Goal: Navigation & Orientation: Find specific page/section

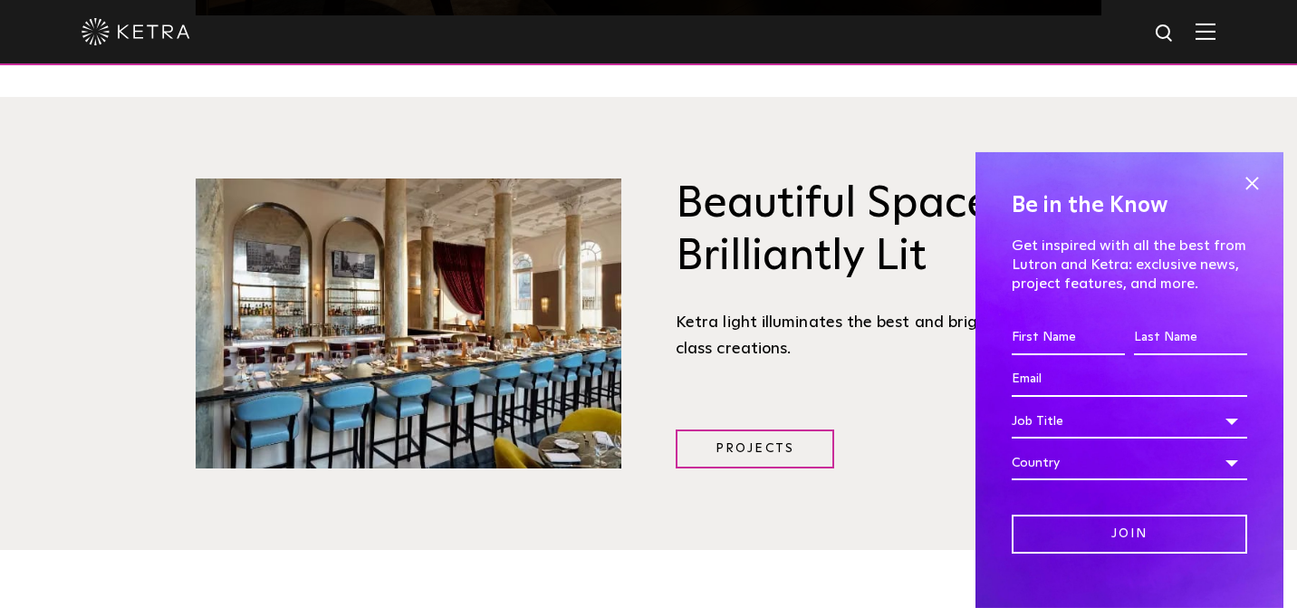
scroll to position [2119, 0]
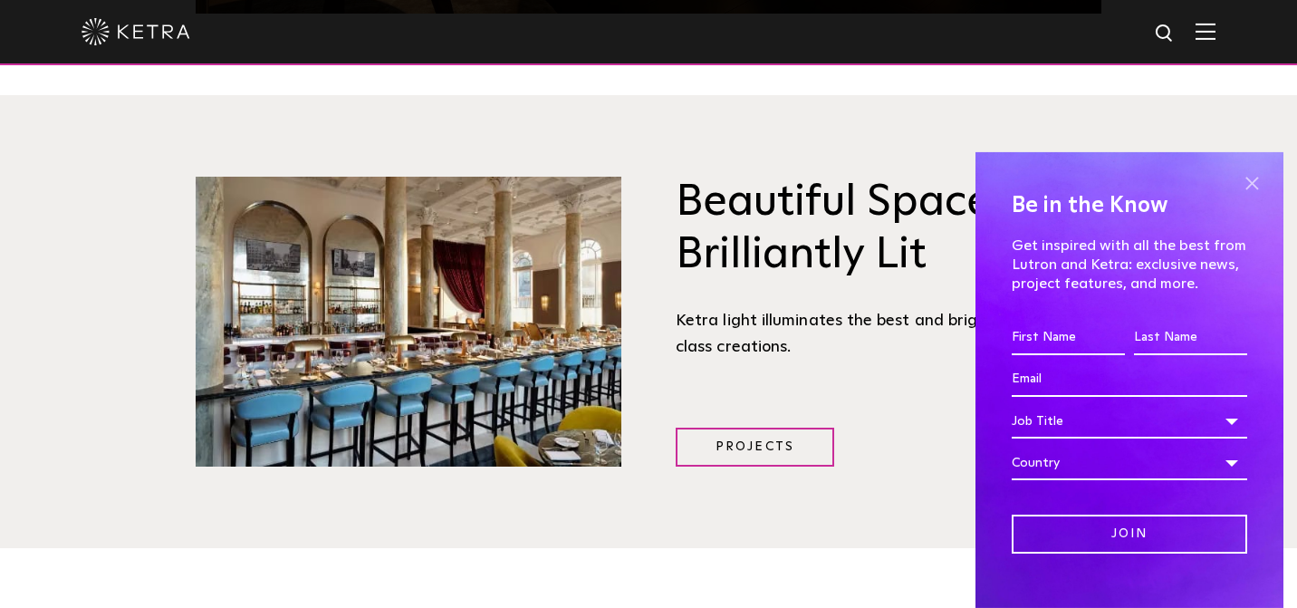
click at [1255, 181] on span at bounding box center [1252, 183] width 27 height 27
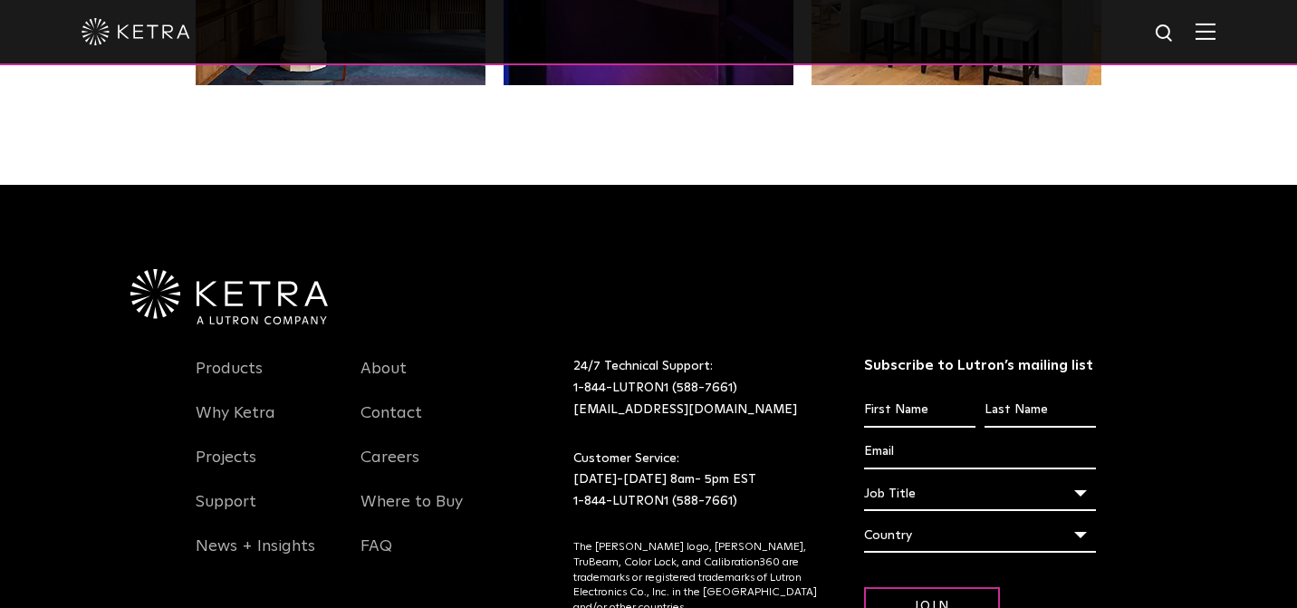
scroll to position [3806, 0]
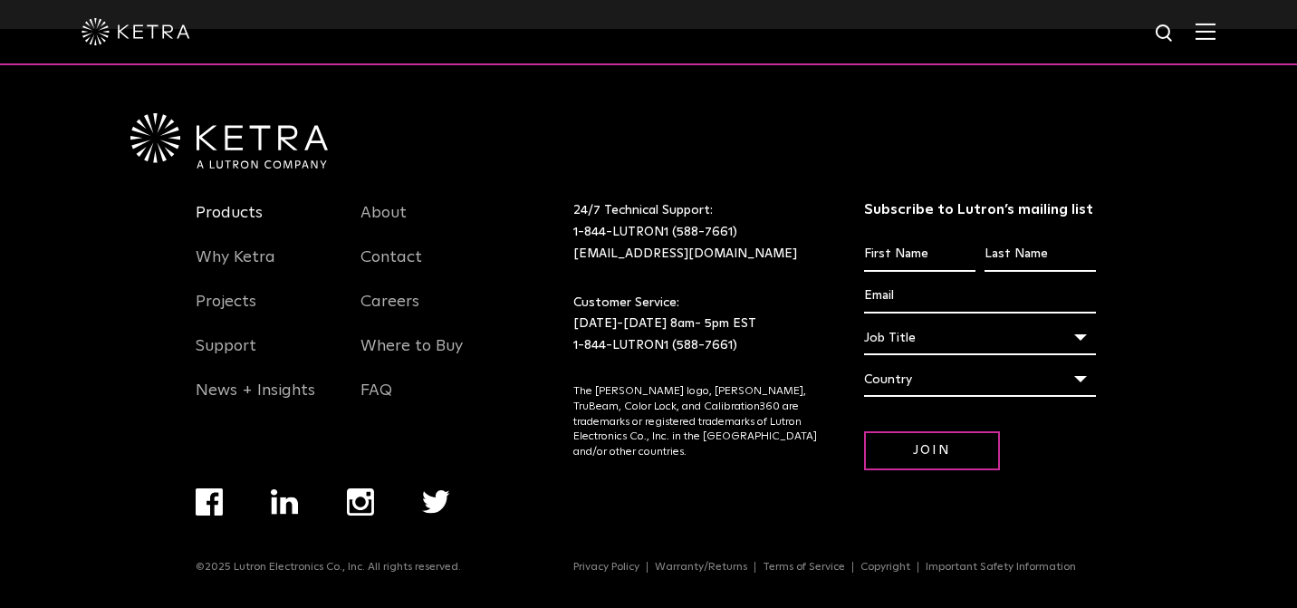
click at [226, 211] on link "Products" at bounding box center [229, 224] width 67 height 42
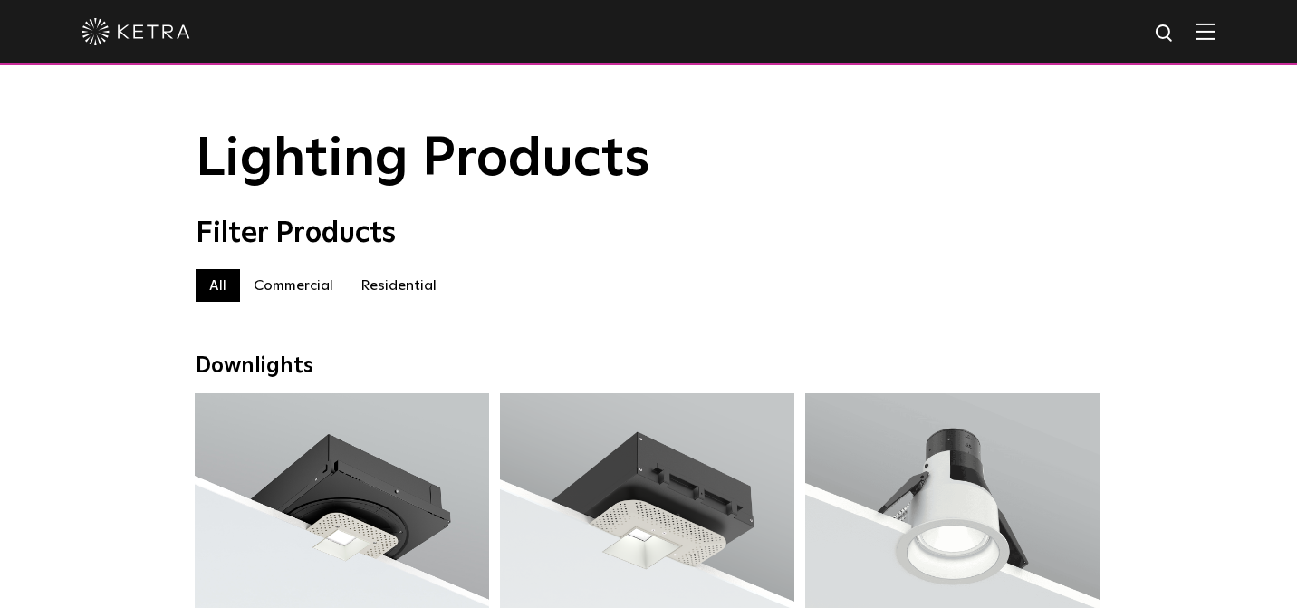
scroll to position [9, 0]
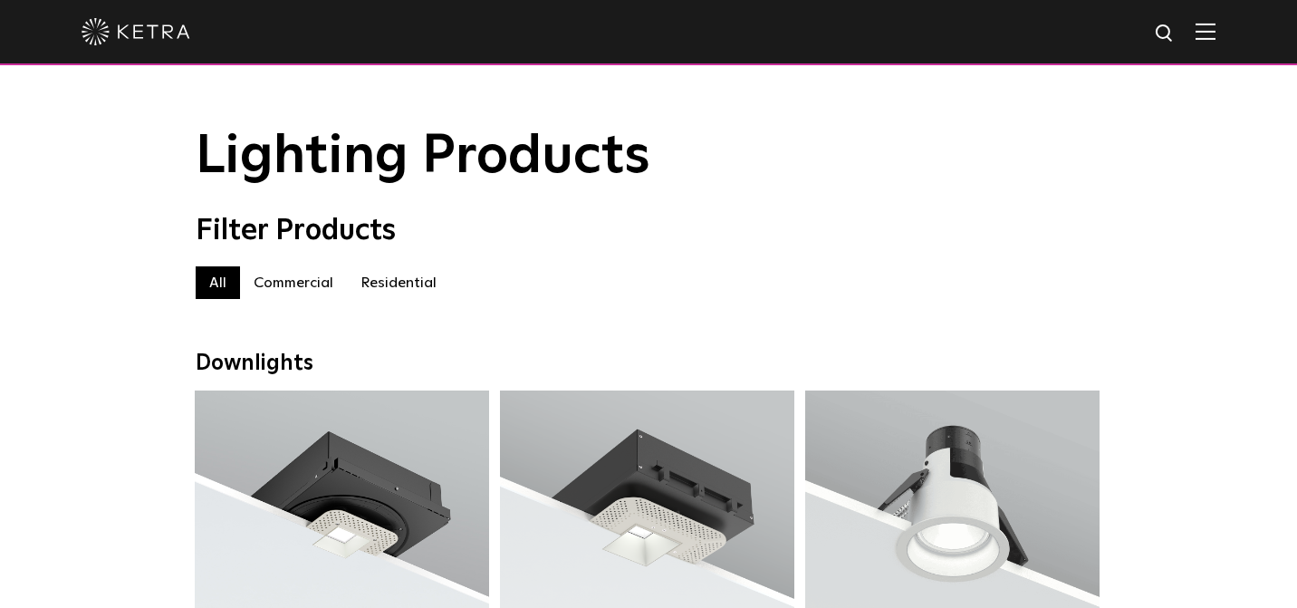
click at [403, 272] on label "Residential" at bounding box center [398, 282] width 103 height 33
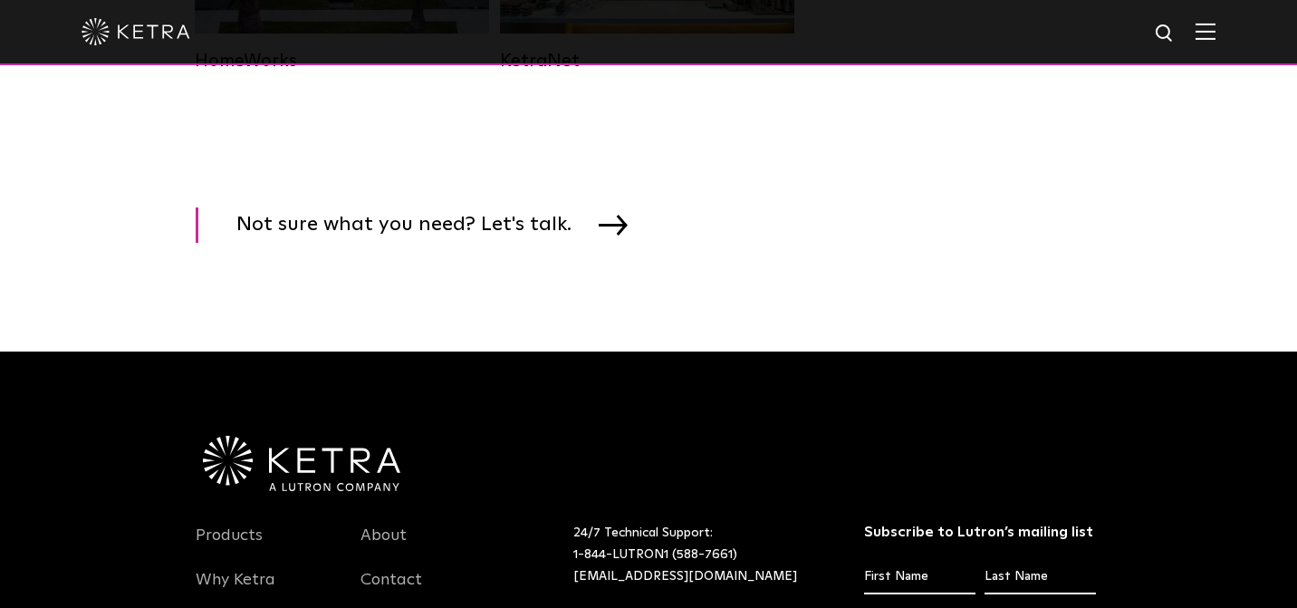
scroll to position [3033, 0]
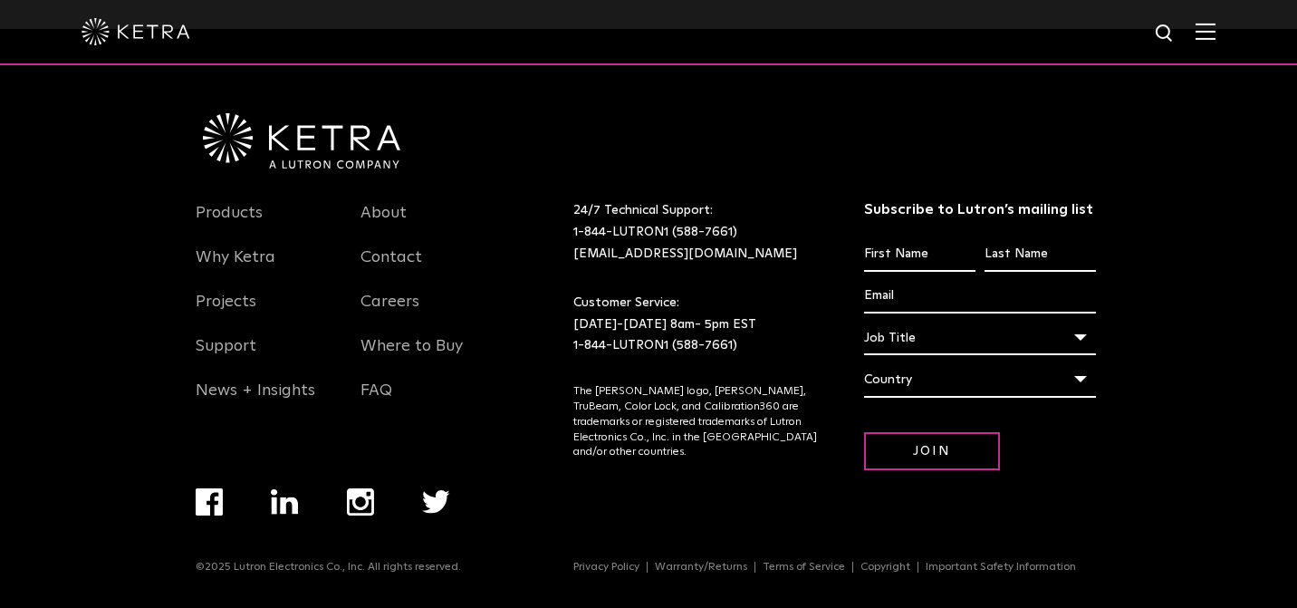
scroll to position [9, 0]
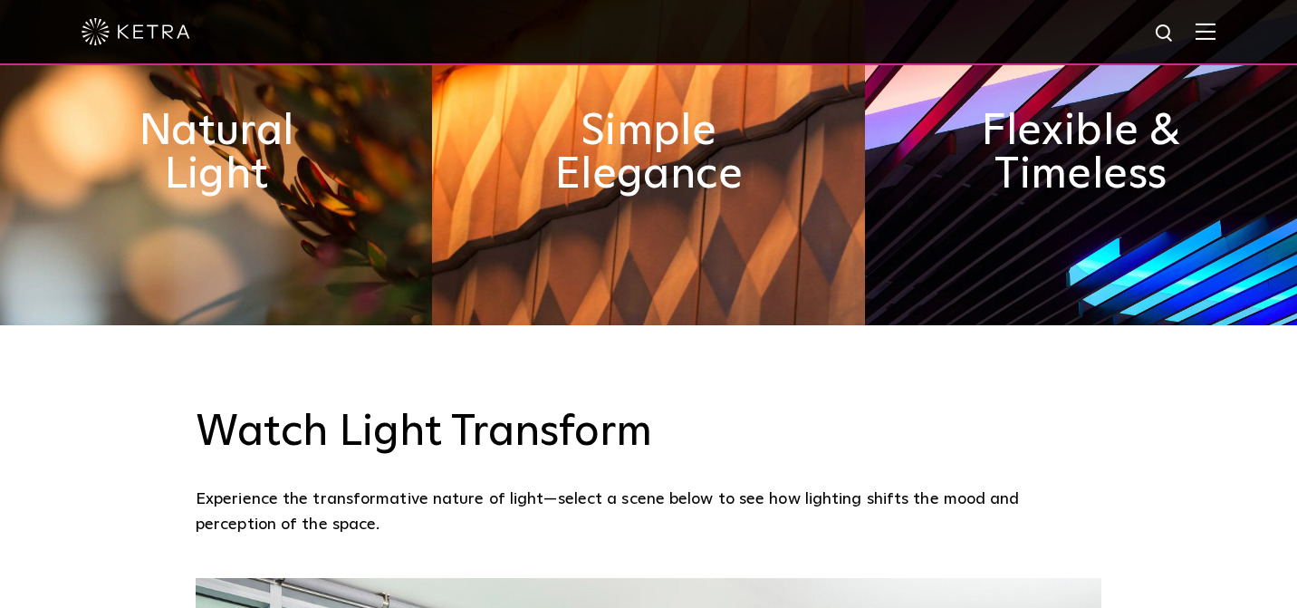
scroll to position [707, 0]
